Goal: Task Accomplishment & Management: Manage account settings

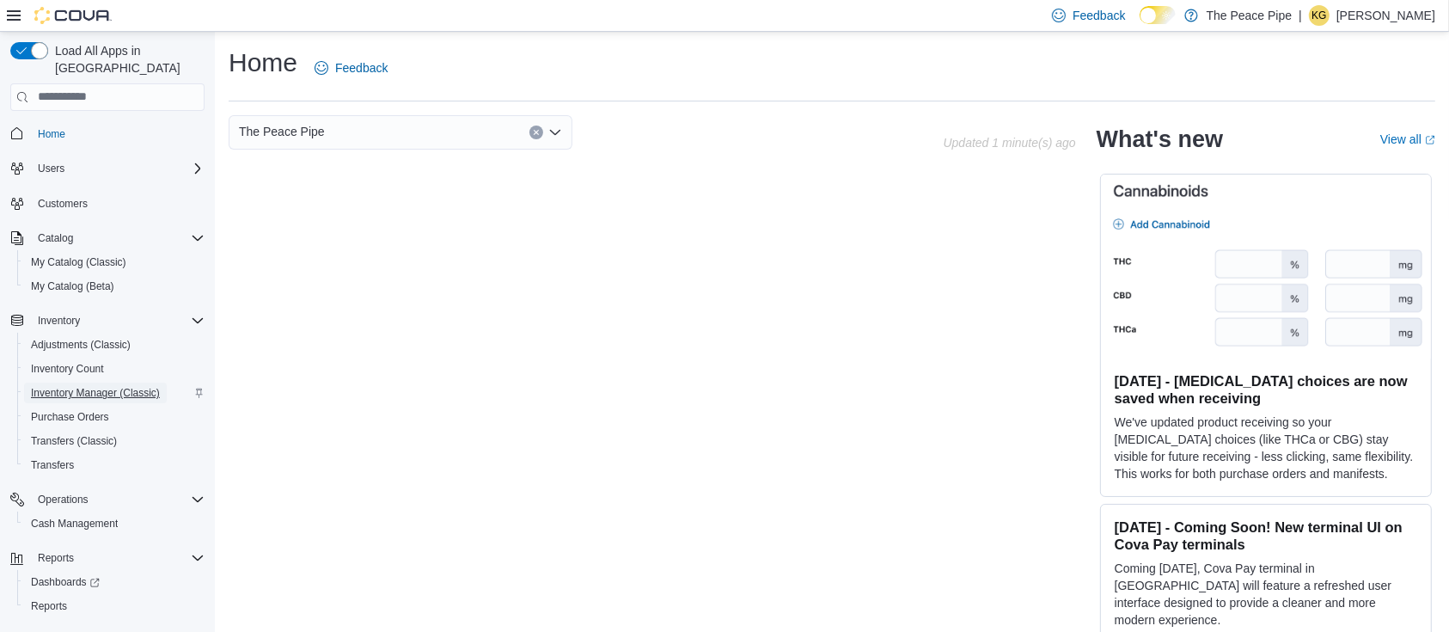
click at [86, 386] on span "Inventory Manager (Classic)" at bounding box center [95, 393] width 129 height 14
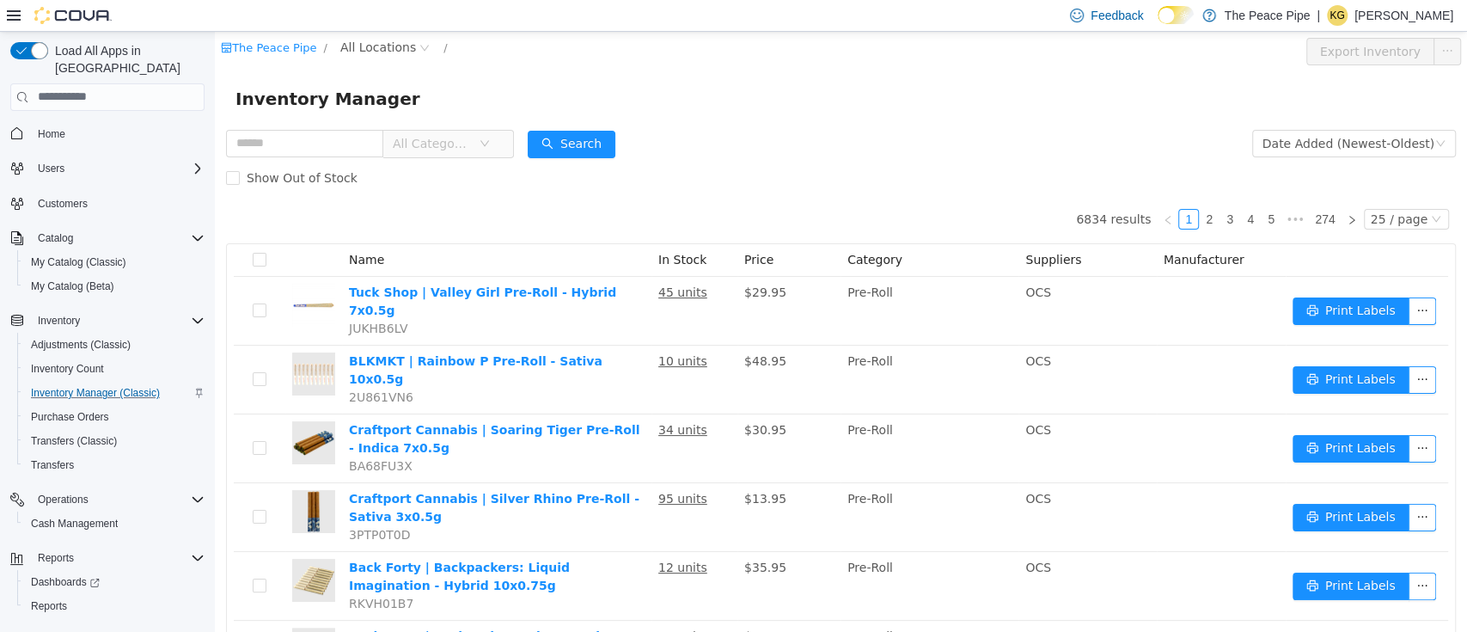
click at [427, 133] on span "All Categories" at bounding box center [436, 143] width 86 height 26
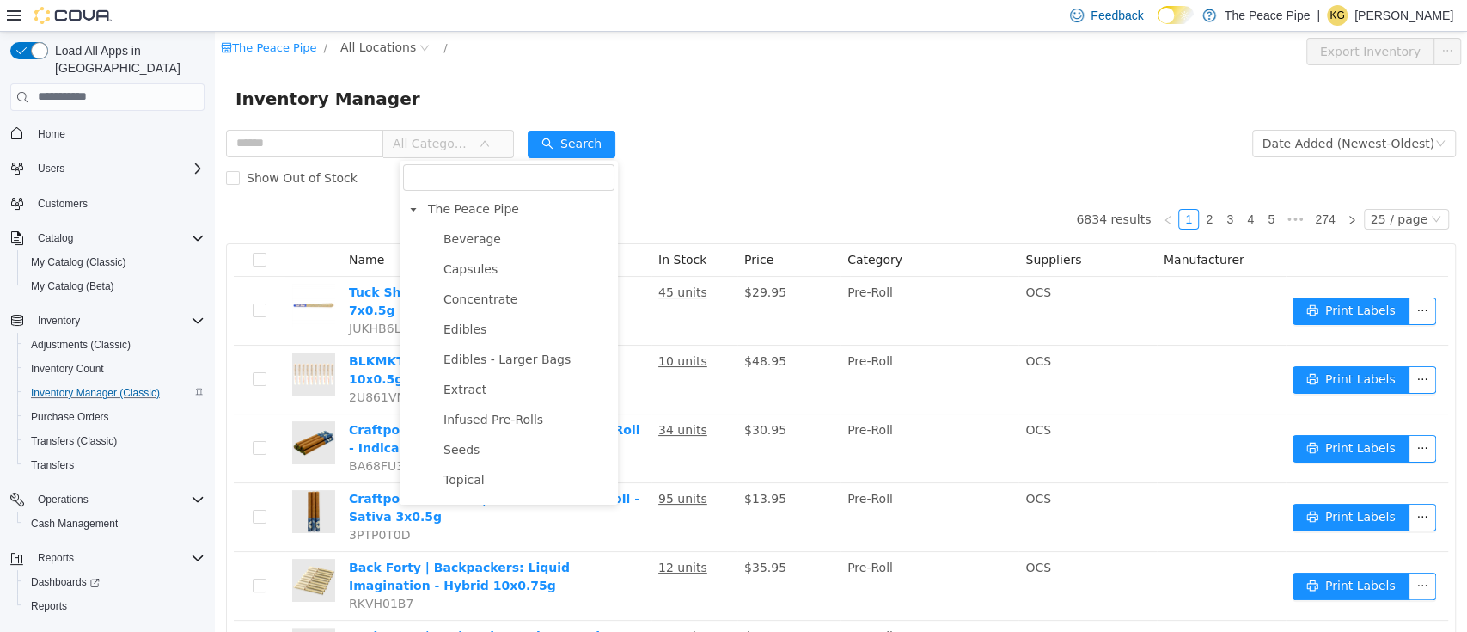
click at [767, 135] on form "All Categories Date Added (Newest-Oldest) Search Show Out of Stock" at bounding box center [841, 159] width 1230 height 69
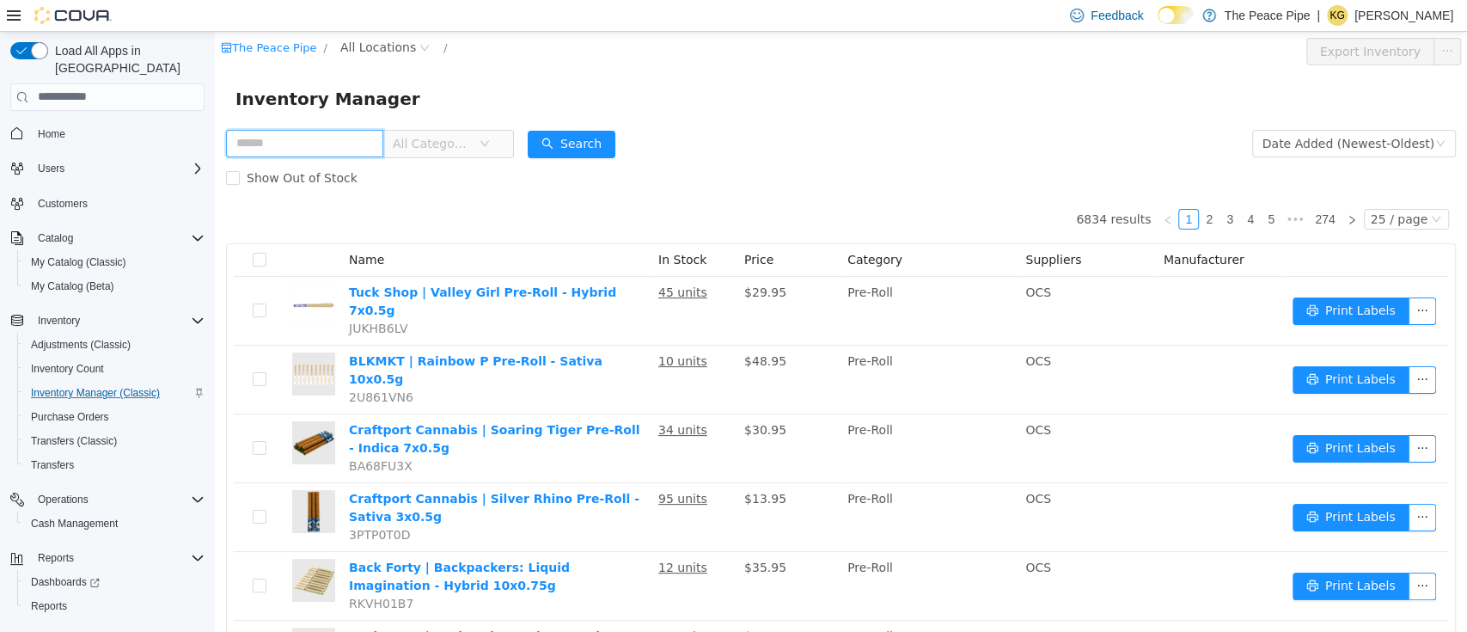
click at [310, 144] on input "text" at bounding box center [304, 142] width 157 height 27
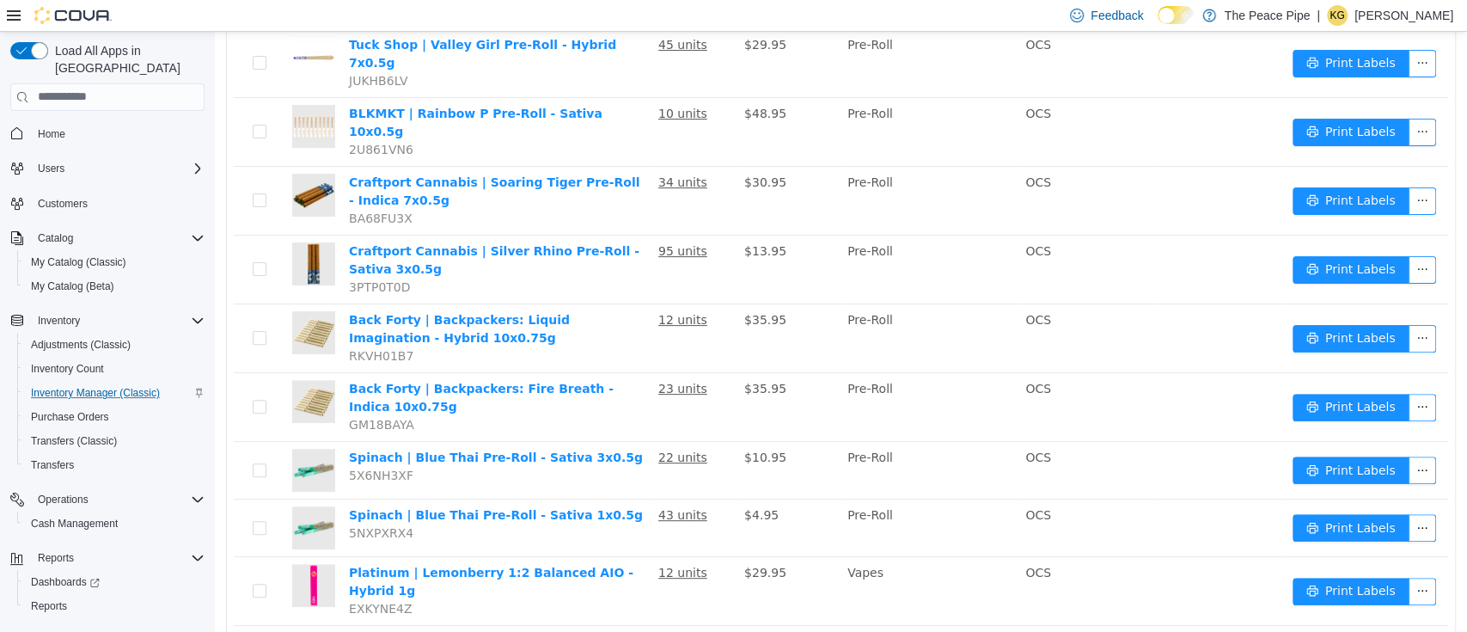
scroll to position [353, 0]
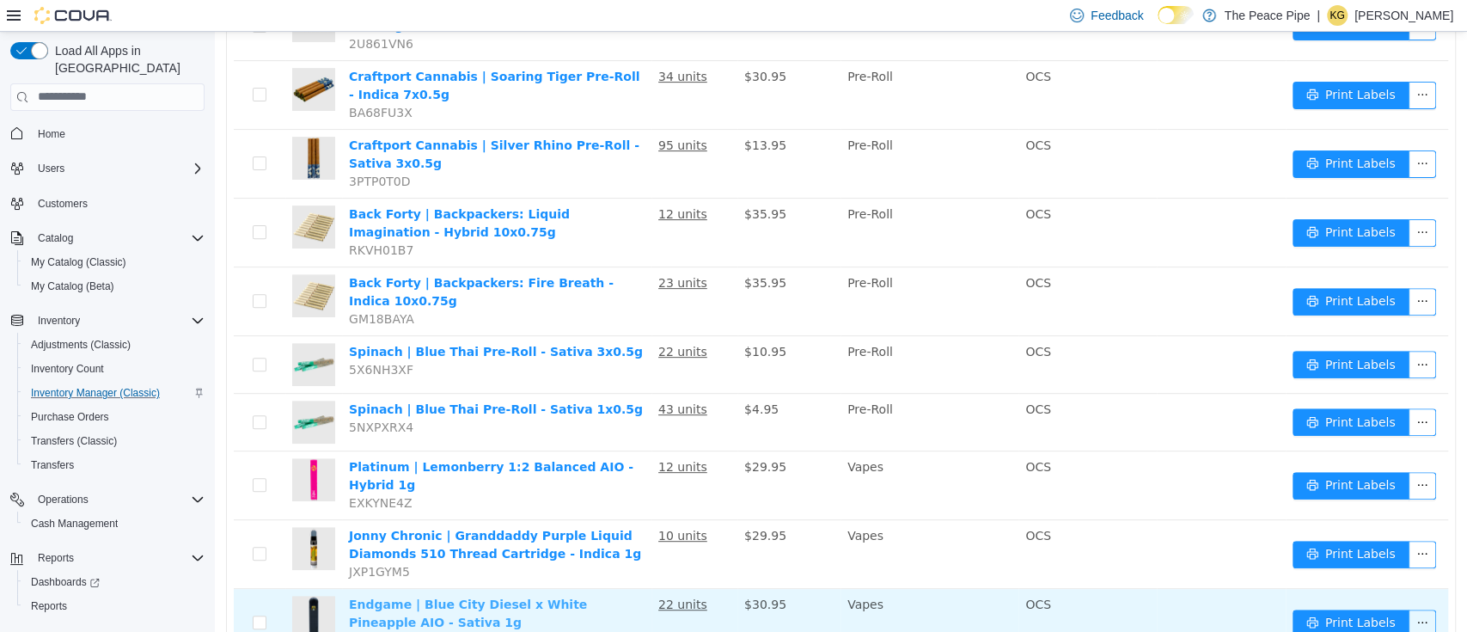
click at [501, 596] on link "Endgame | Blue City Diesel x White Pineapple AIO - Sativa 1g" at bounding box center [468, 612] width 238 height 32
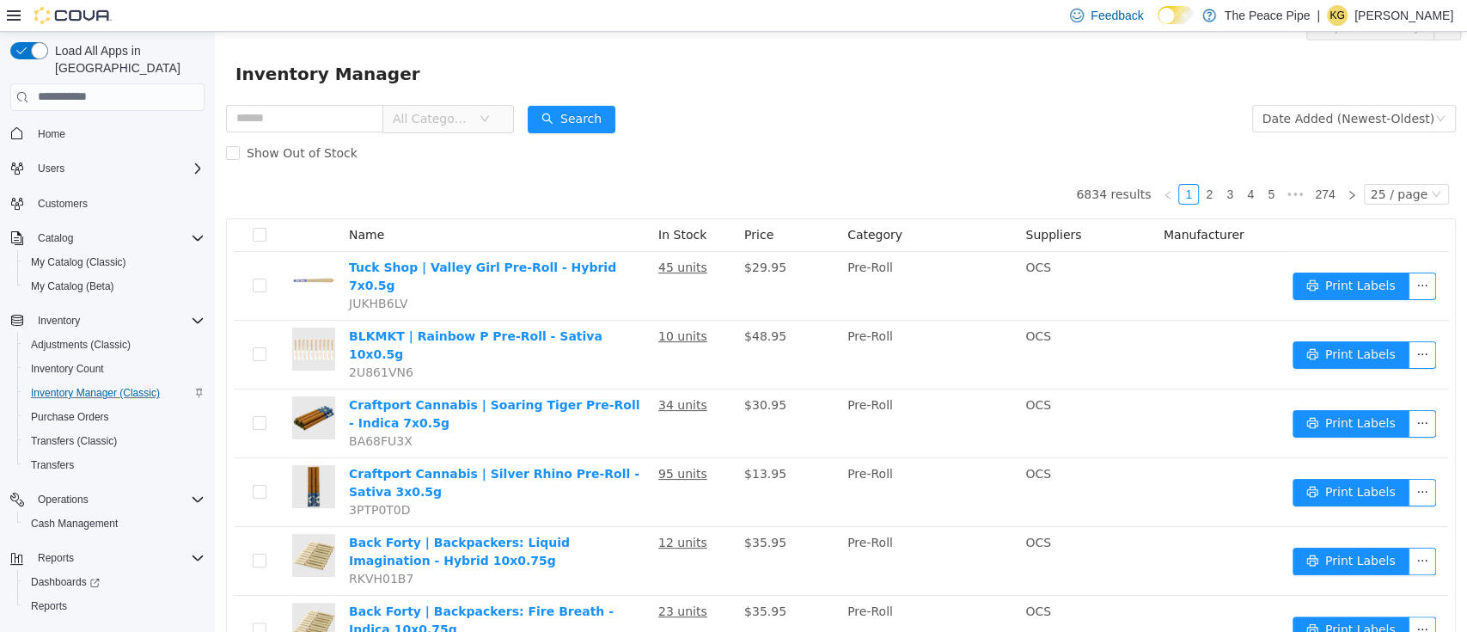
scroll to position [0, 0]
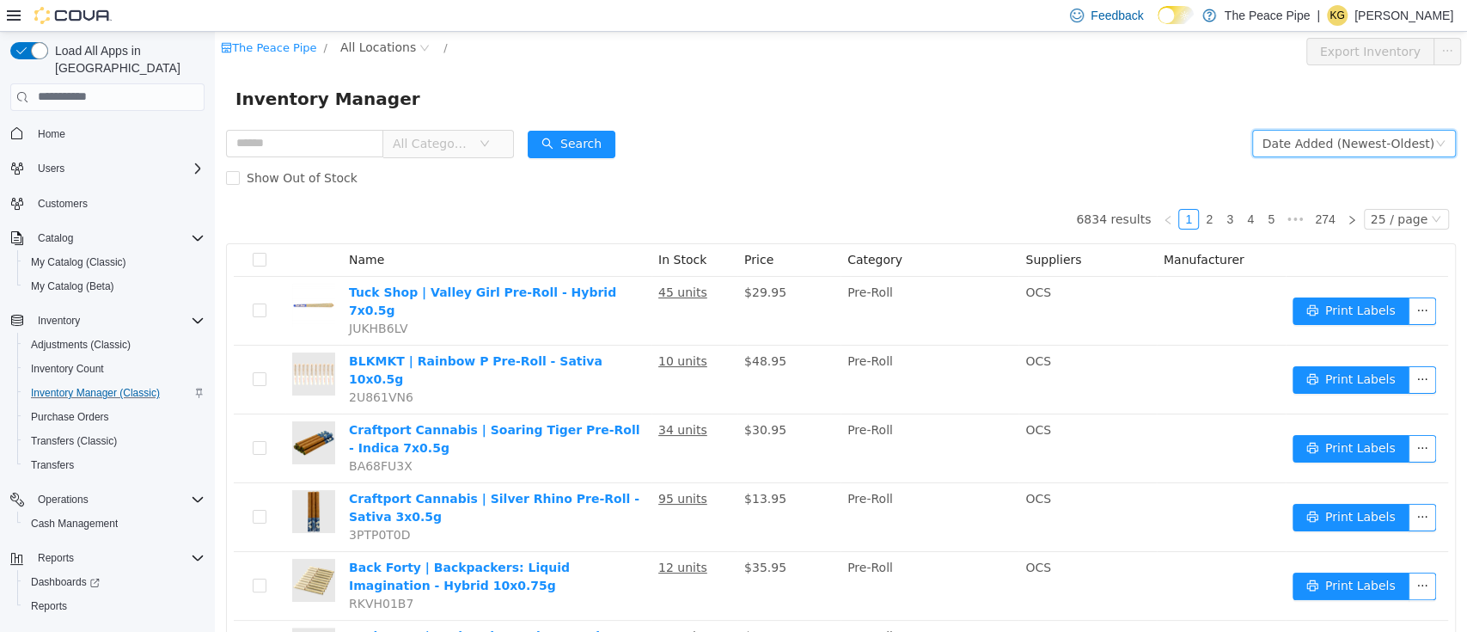
click at [1329, 156] on div "Date Added (Newest-Oldest)" at bounding box center [1354, 142] width 204 height 27
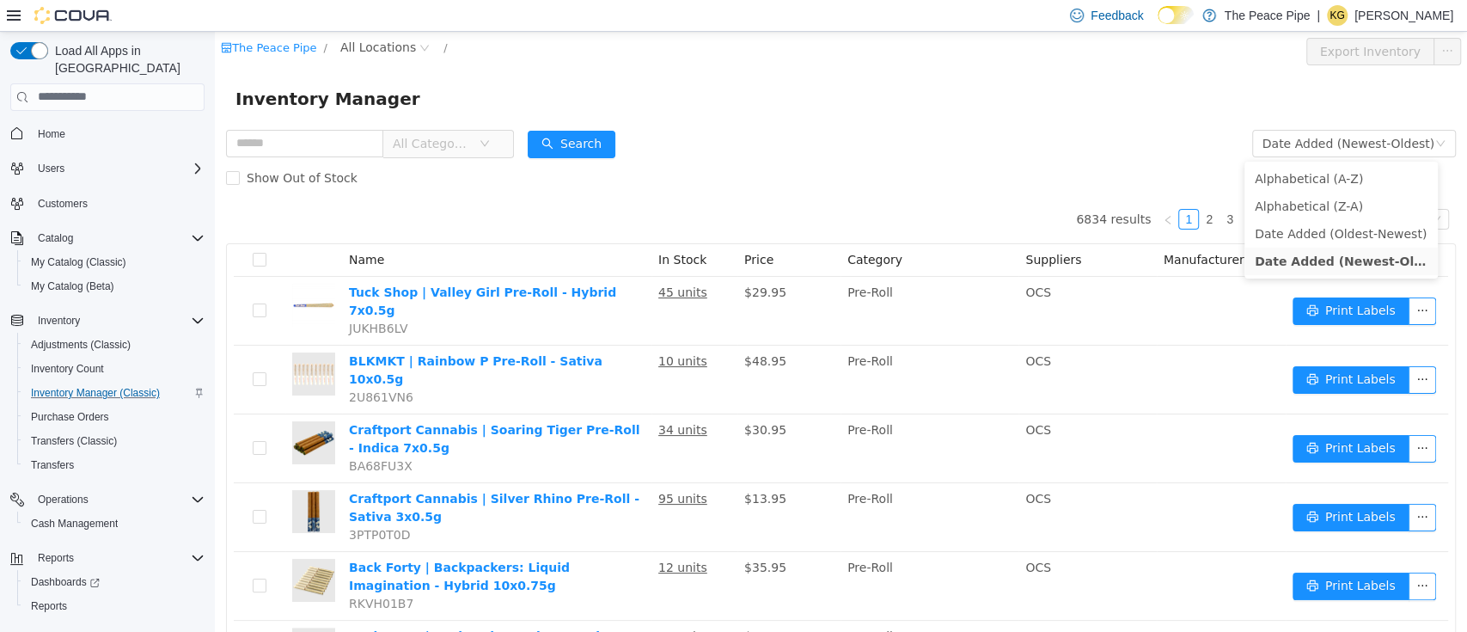
click at [991, 180] on div "Show Out of Stock" at bounding box center [841, 177] width 1230 height 34
click at [500, 144] on span "All Categories" at bounding box center [441, 142] width 118 height 27
click at [734, 141] on form "All Categories Date Added (Newest-Oldest) Search Show Out of Stock" at bounding box center [841, 159] width 1230 height 69
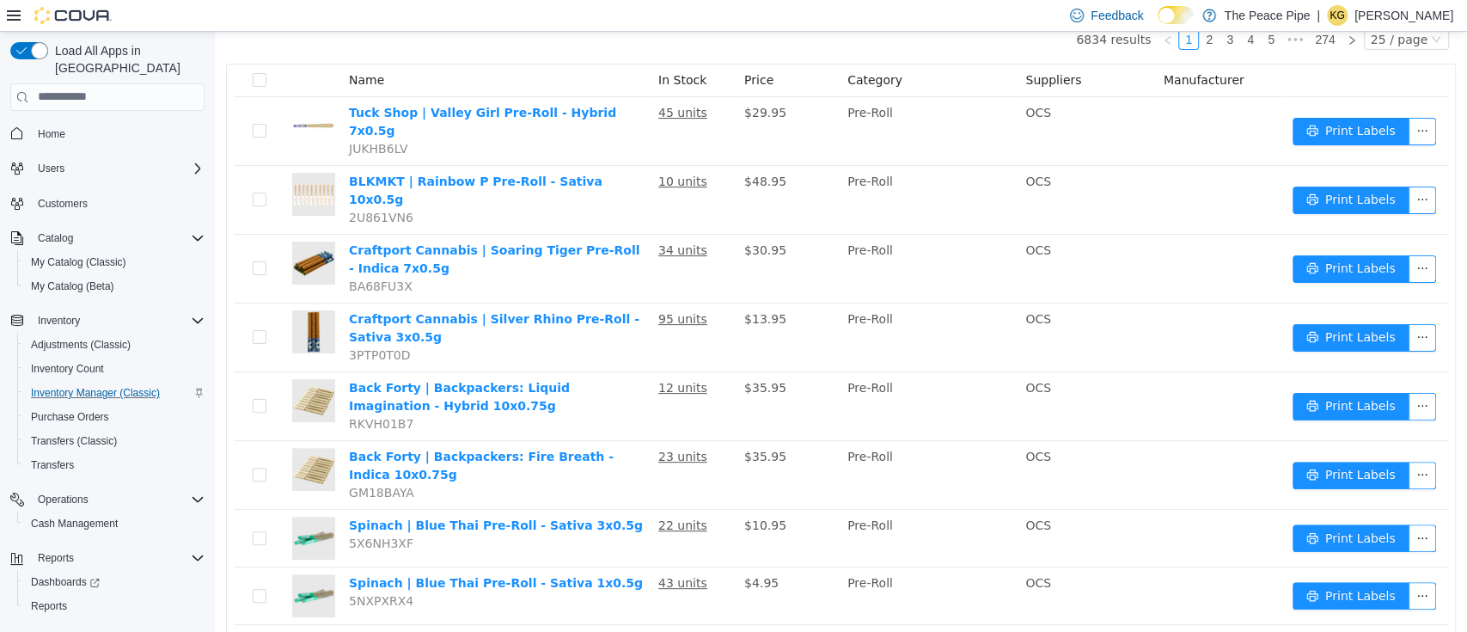
scroll to position [182, 0]
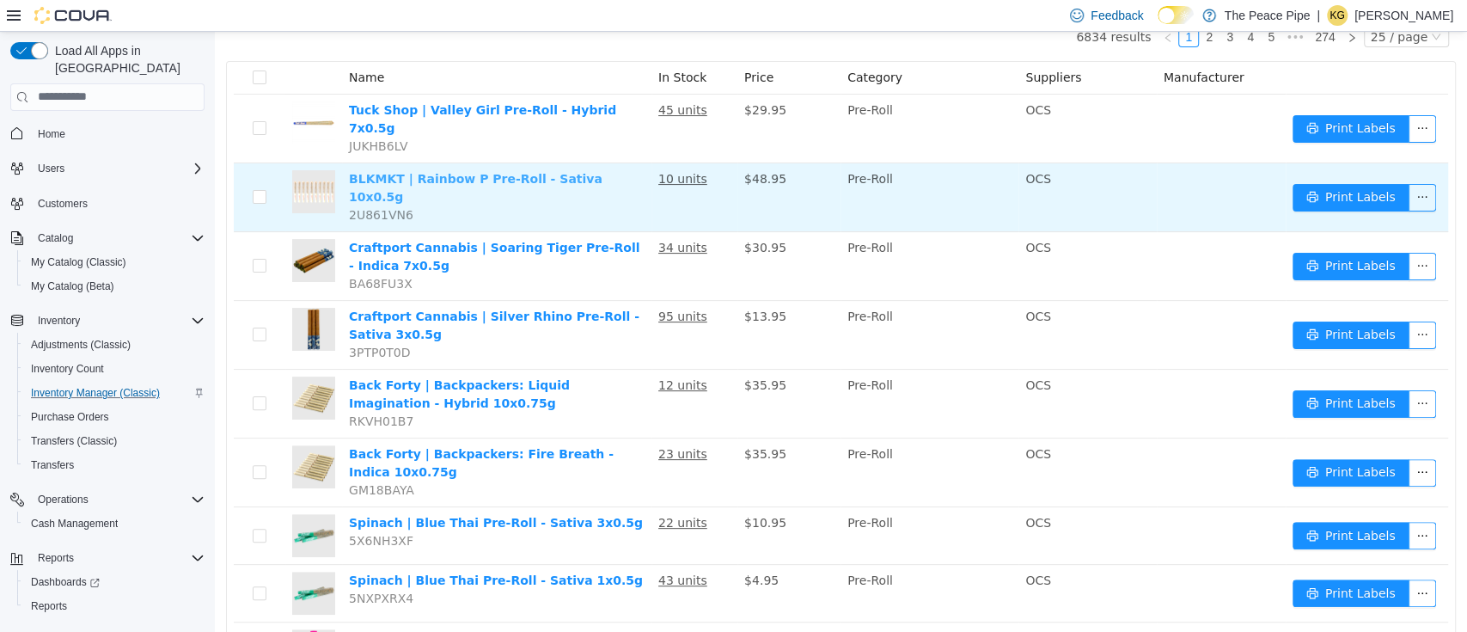
click at [479, 171] on link "BLKMKT | Rainbow P Pre-Roll - Sativa 10x0.5g" at bounding box center [475, 187] width 253 height 32
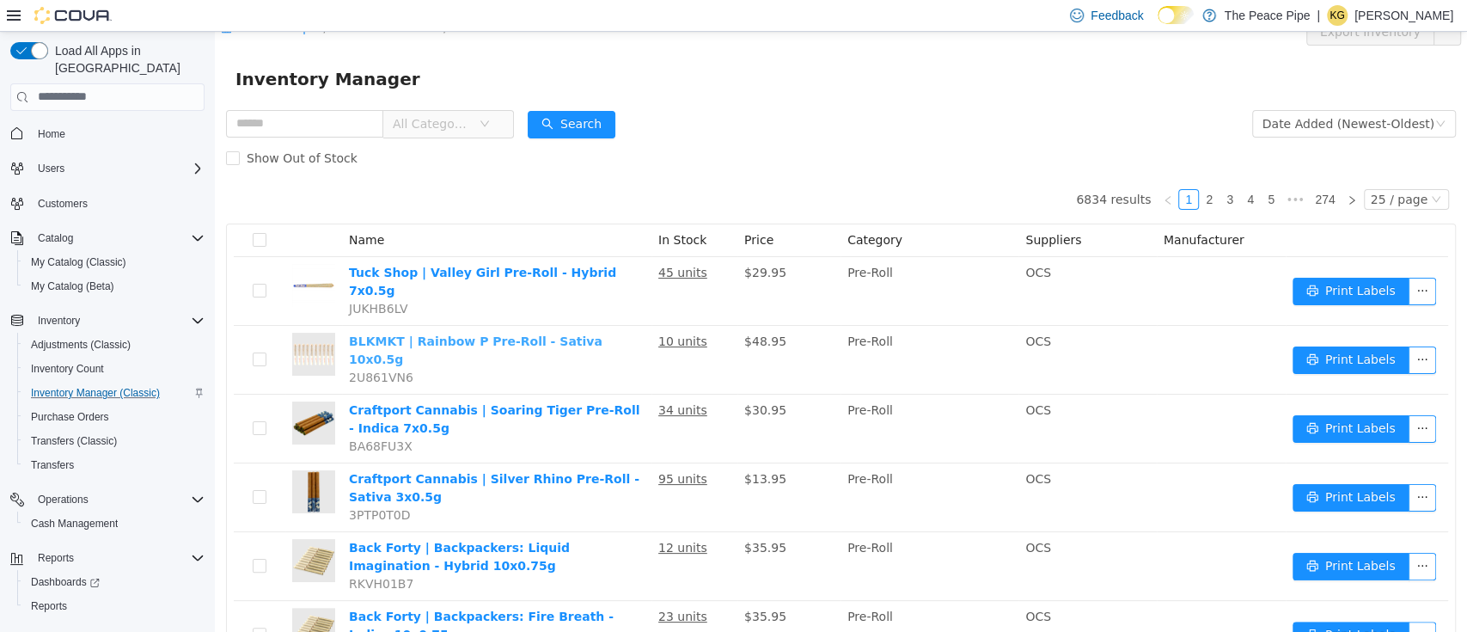
scroll to position [0, 0]
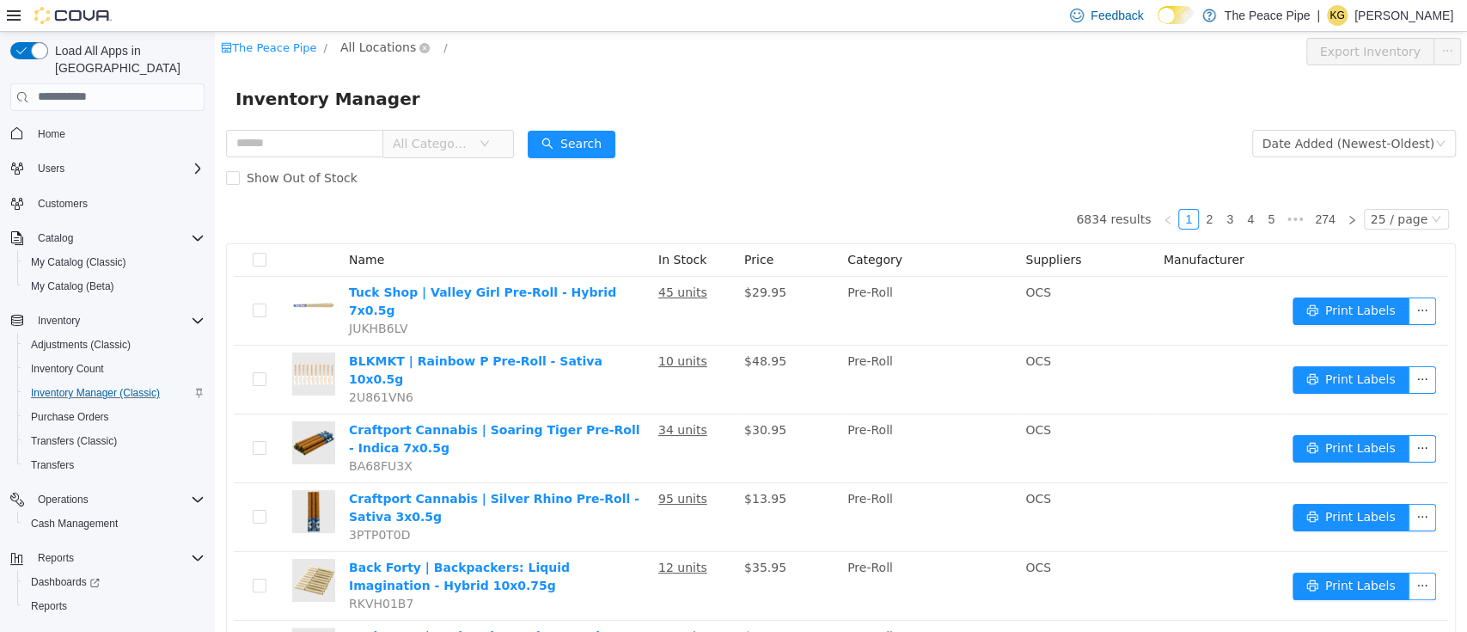
click at [373, 46] on span "All Locations" at bounding box center [378, 46] width 76 height 19
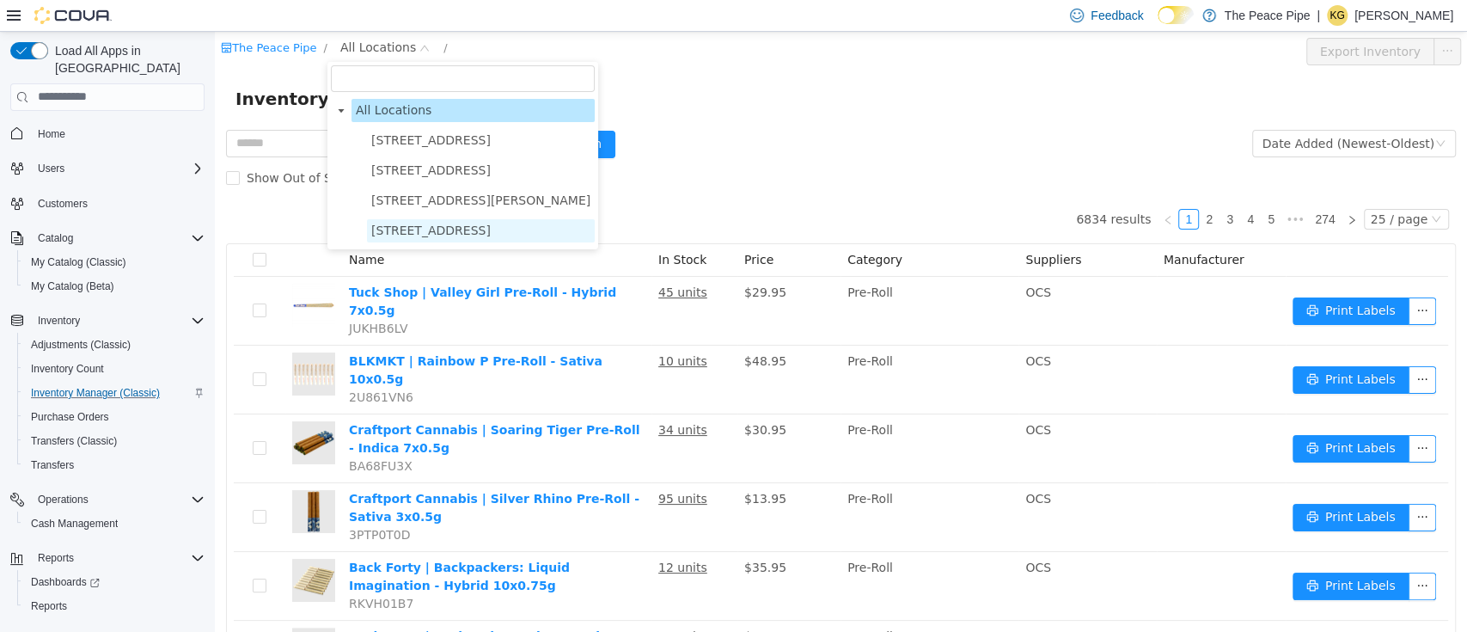
click at [410, 225] on span "[STREET_ADDRESS]" at bounding box center [430, 230] width 119 height 14
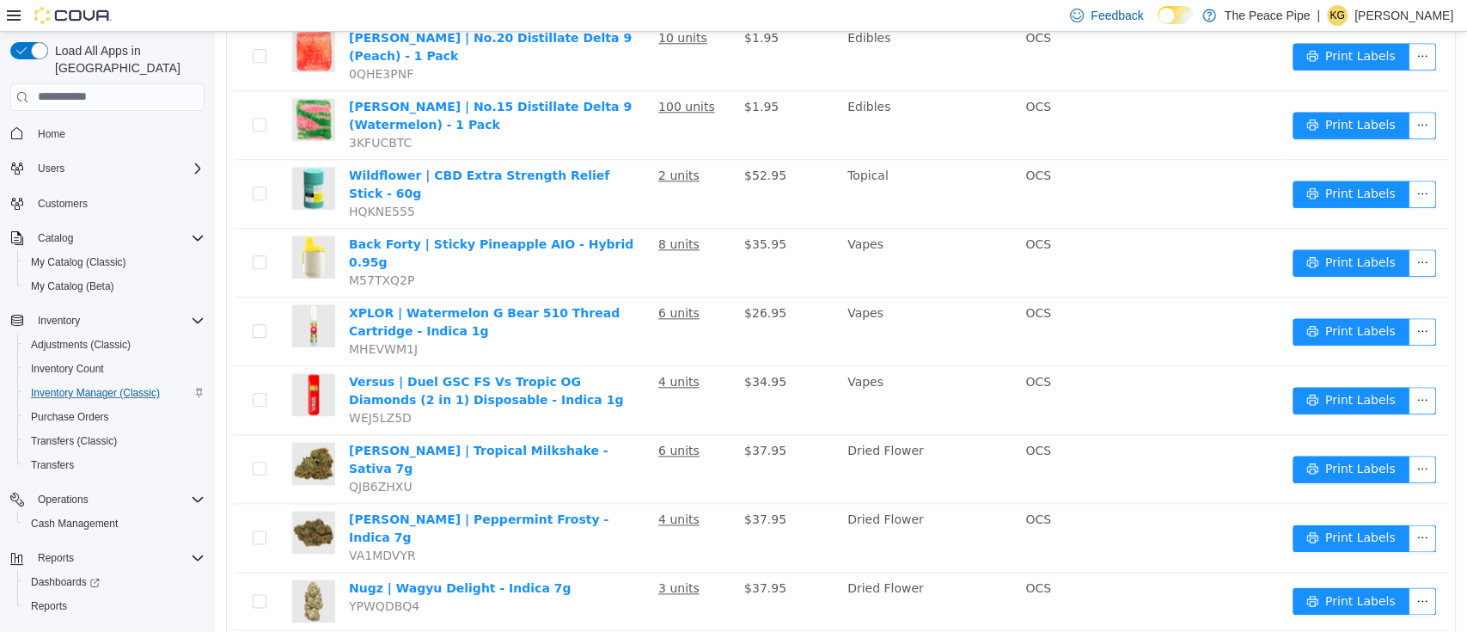
scroll to position [1208, 0]
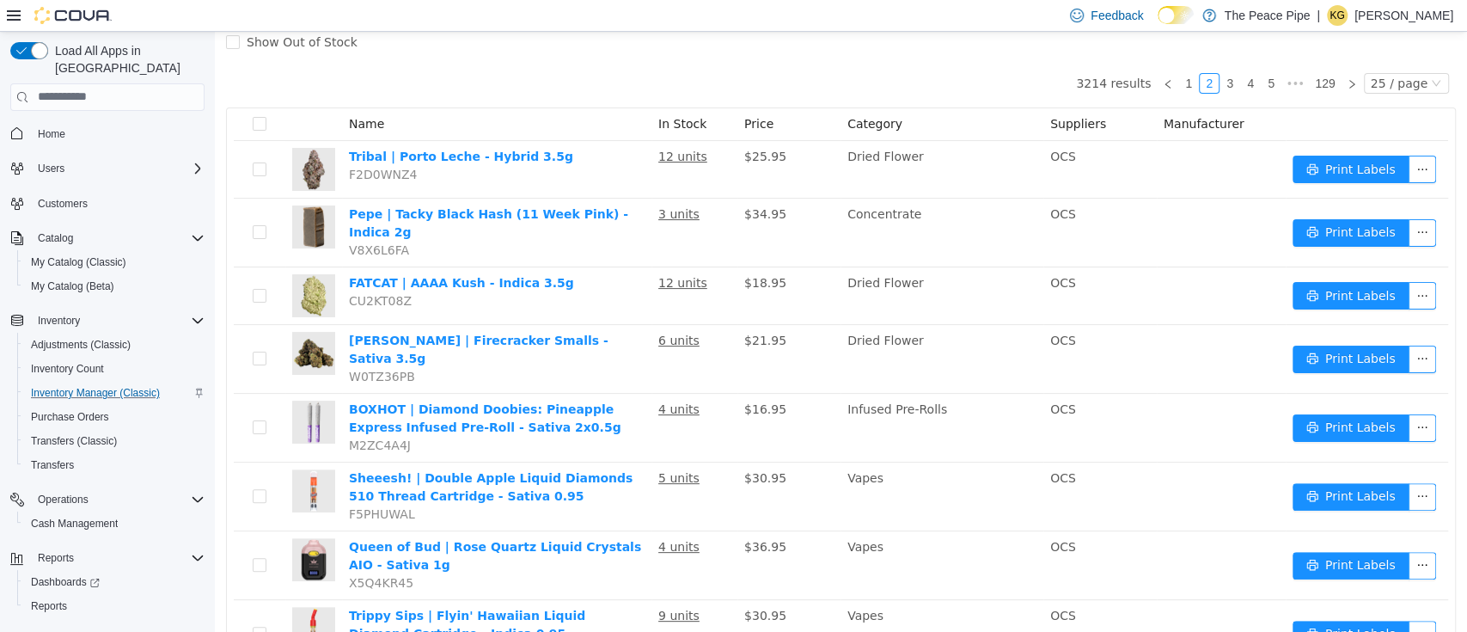
scroll to position [120, 0]
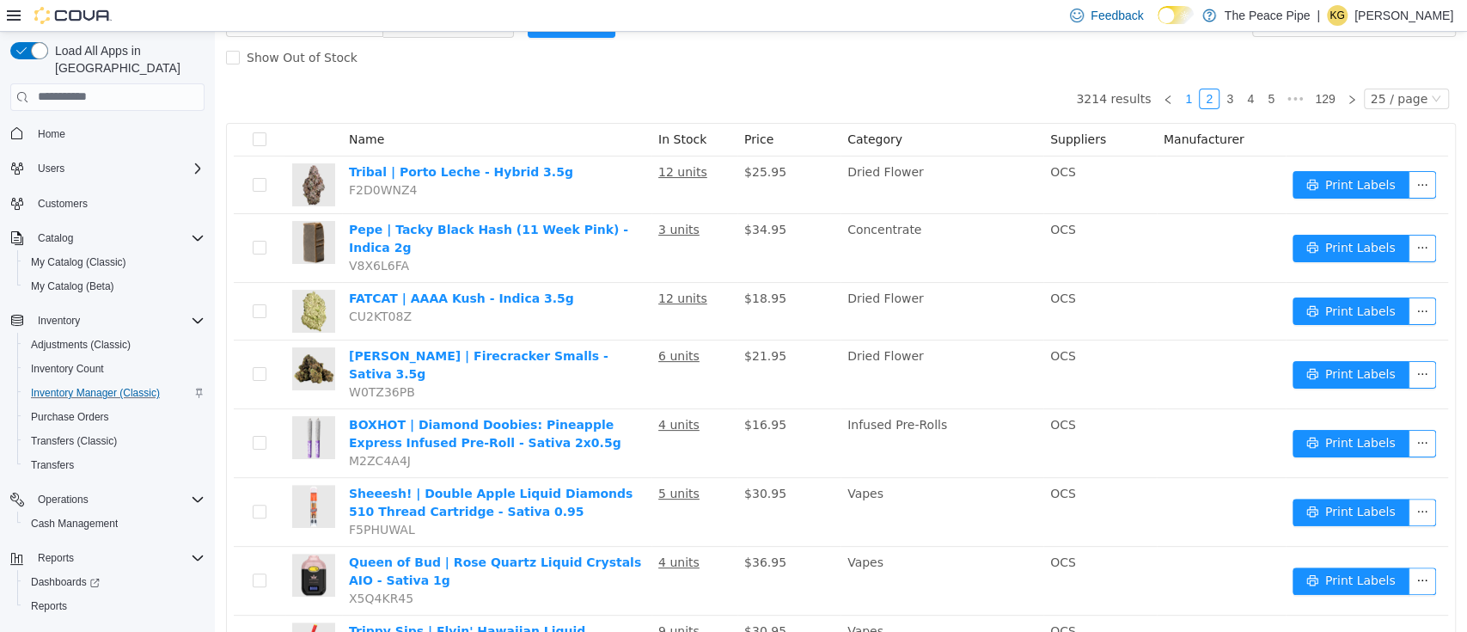
click at [1179, 102] on link "1" at bounding box center [1188, 98] width 19 height 19
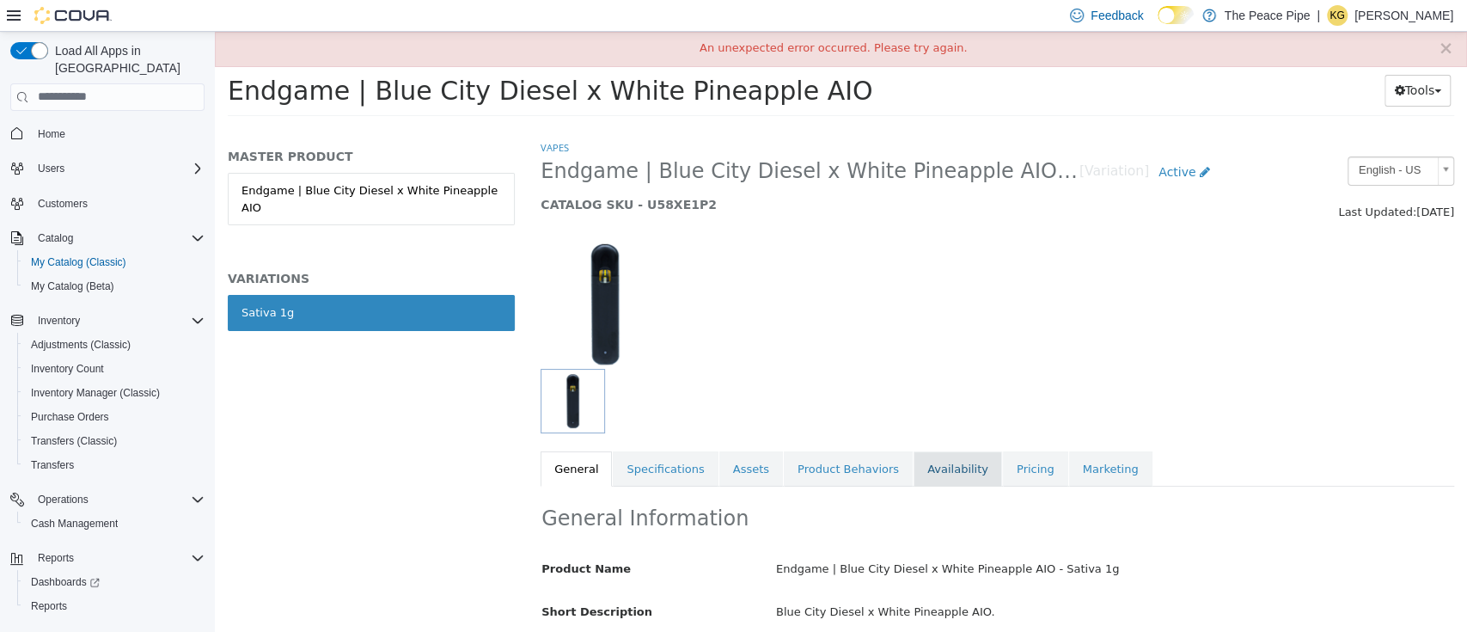
click at [913, 469] on link "Availability" at bounding box center [957, 468] width 89 height 36
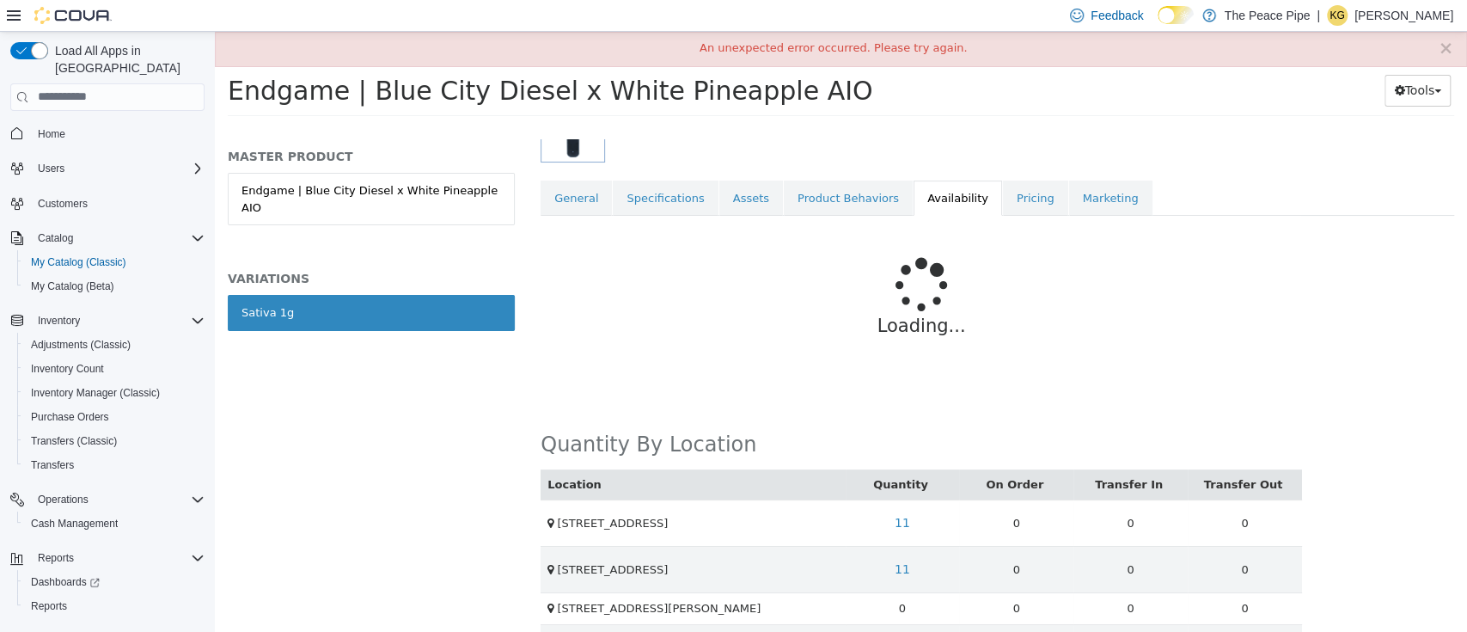
scroll to position [311, 0]
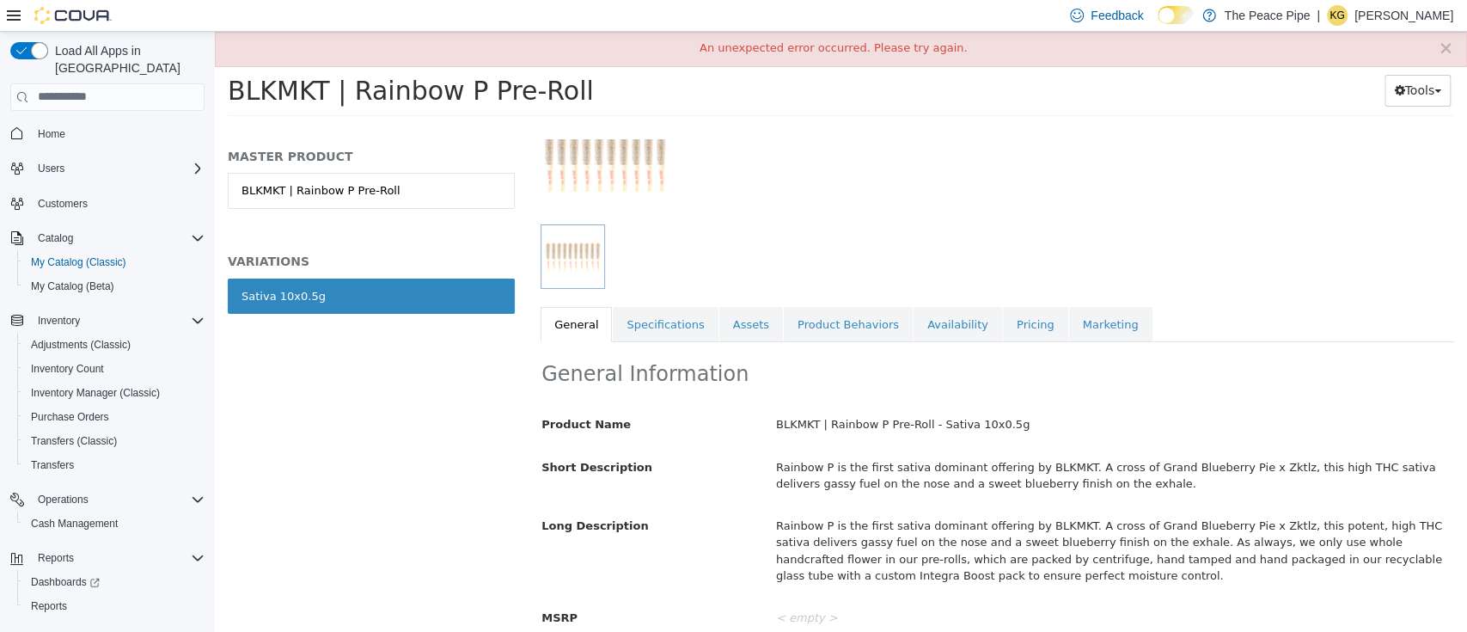
scroll to position [130, 0]
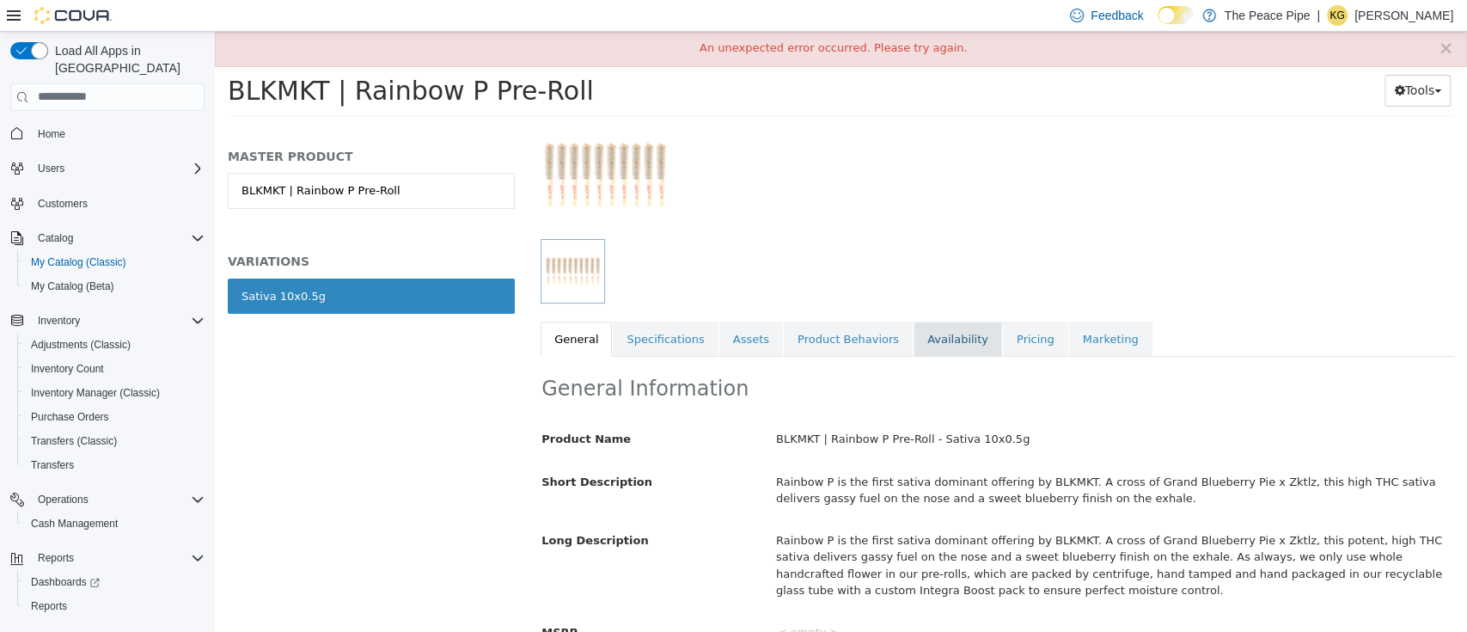
click at [919, 344] on link "Availability" at bounding box center [957, 339] width 89 height 36
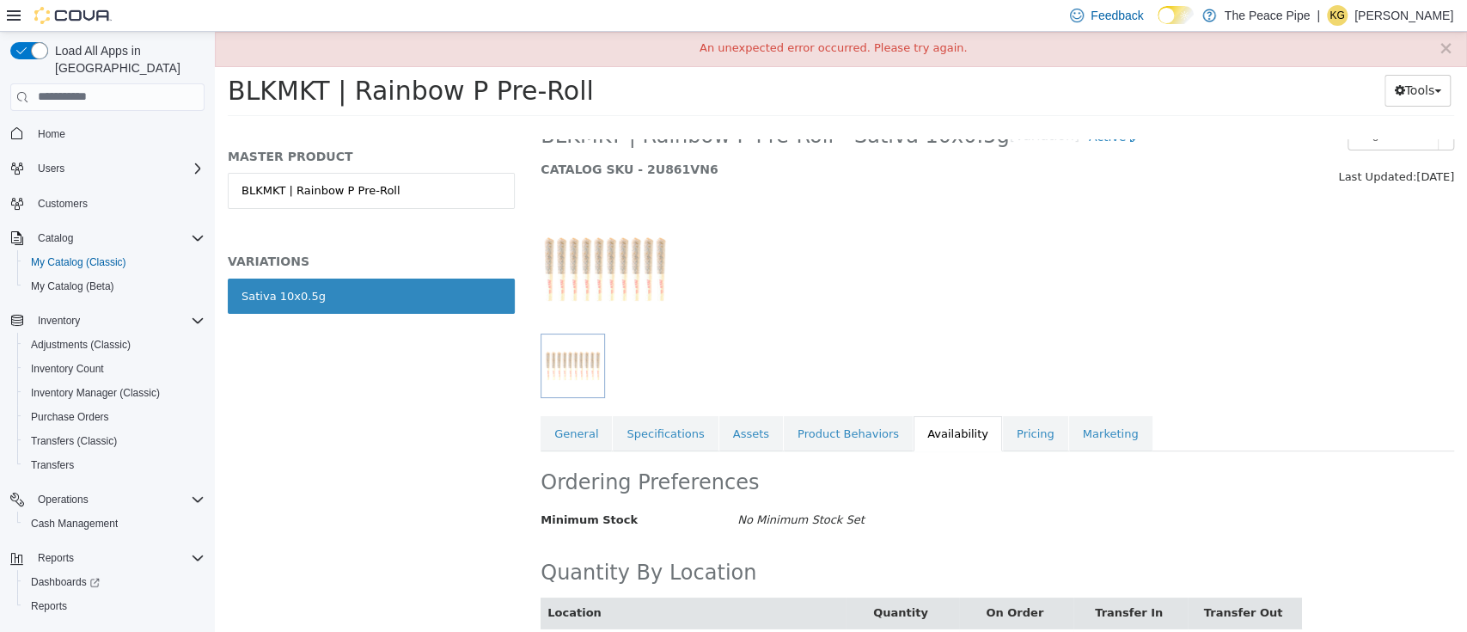
scroll to position [27, 0]
